Goal: Task Accomplishment & Management: Use online tool/utility

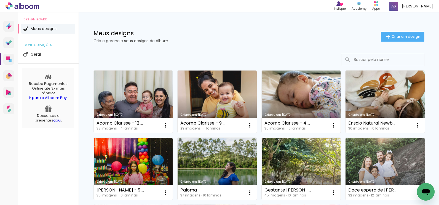
click at [320, 95] on link "Criado em [DATE]" at bounding box center [301, 102] width 79 height 62
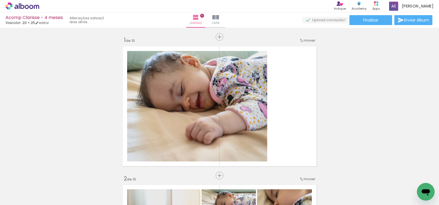
click at [30, 9] on icon at bounding box center [23, 5] width 34 height 7
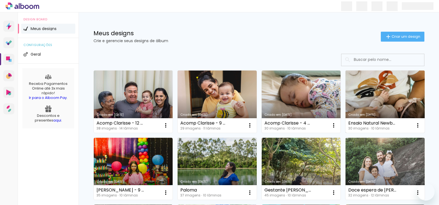
click at [346, 133] on link "Criado em [DATE]" at bounding box center [385, 102] width 79 height 62
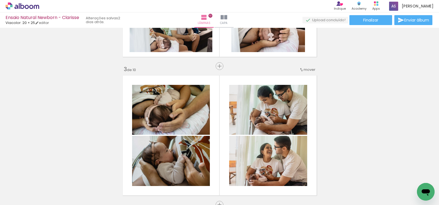
scroll to position [276, 0]
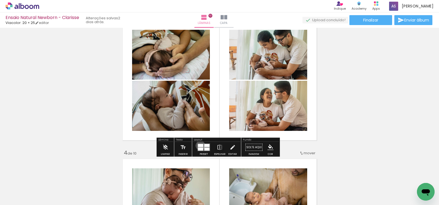
click at [199, 146] on div at bounding box center [200, 145] width 5 height 3
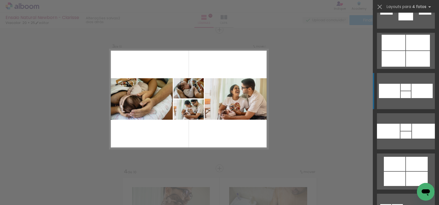
scroll to position [1260, 0]
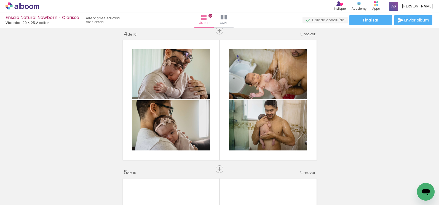
scroll to position [312, 0]
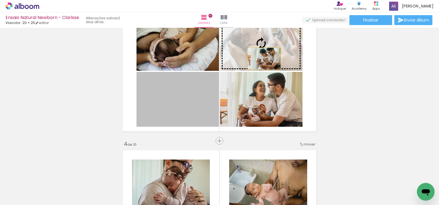
drag, startPoint x: 167, startPoint y: 99, endPoint x: 262, endPoint y: 59, distance: 103.2
click at [0, 0] on slot at bounding box center [0, 0] width 0 height 0
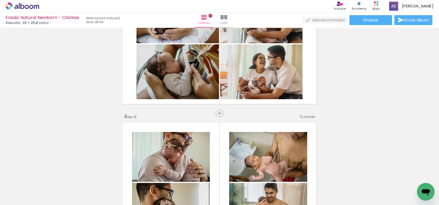
scroll to position [285, 0]
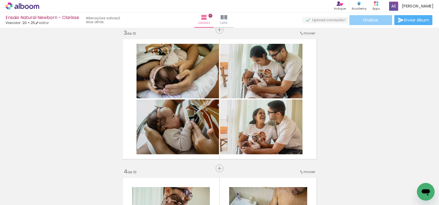
click at [370, 18] on span "Finalizar" at bounding box center [370, 20] width 15 height 4
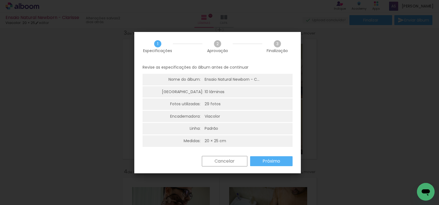
click at [0, 0] on slot "Próximo" at bounding box center [0, 0] width 0 height 0
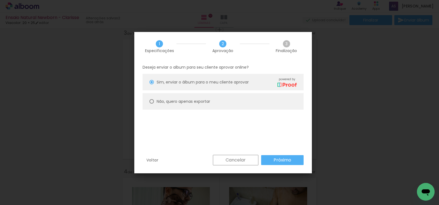
click at [0, 0] on slot "Não, quero apenas exportar" at bounding box center [0, 0] width 0 height 0
type paper-radio-button "on"
click at [0, 0] on slot "Próximo" at bounding box center [0, 0] width 0 height 0
type input "Alta, 300 DPI"
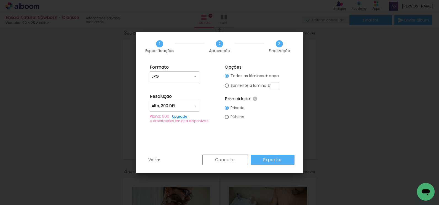
click at [0, 0] on slot "Somente a lâmina #" at bounding box center [0, 0] width 0 height 0
type paper-radio-button "on"
click at [277, 85] on input "text" at bounding box center [275, 85] width 8 height 7
type input "3"
click at [285, 156] on paper-button "Exportar" at bounding box center [273, 160] width 44 height 10
